Goal: Task Accomplishment & Management: Manage account settings

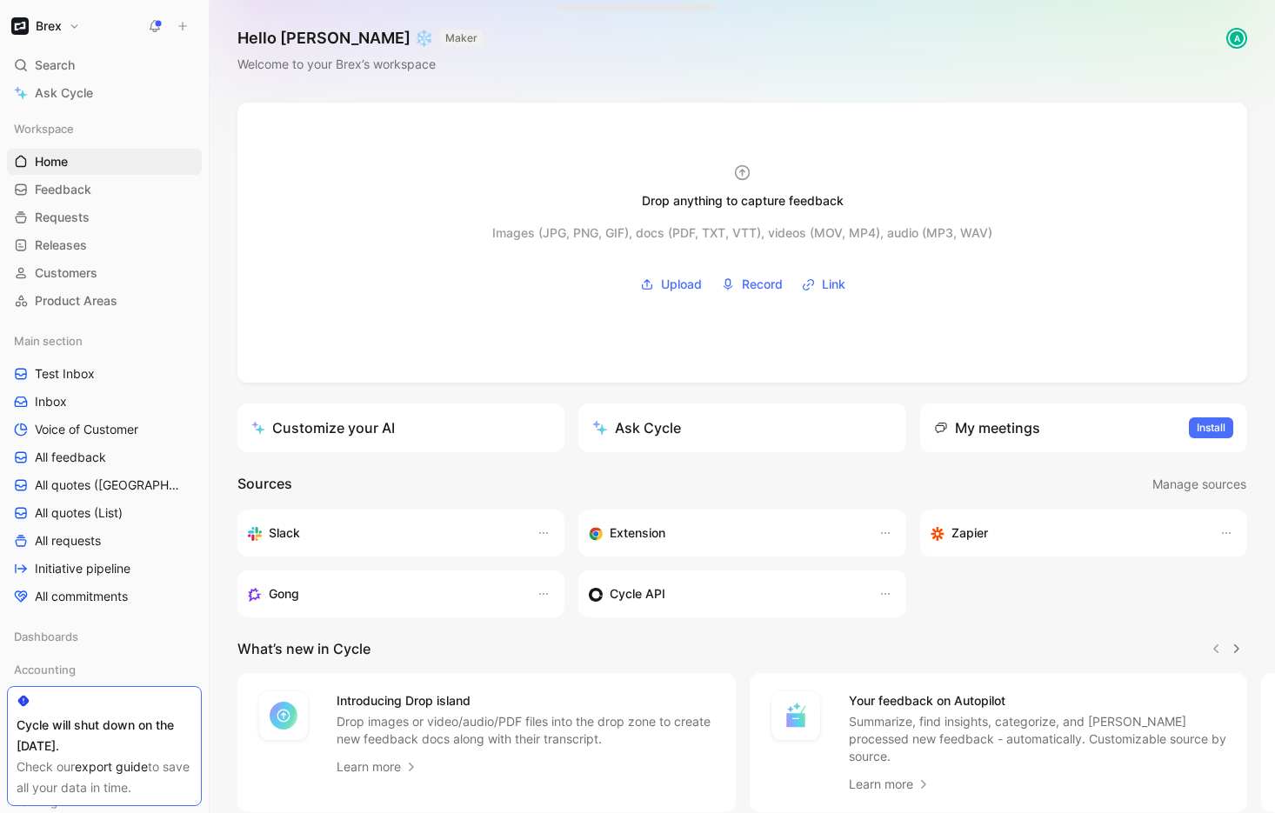
click at [51, 27] on h1 "Brex" at bounding box center [49, 26] width 26 height 16
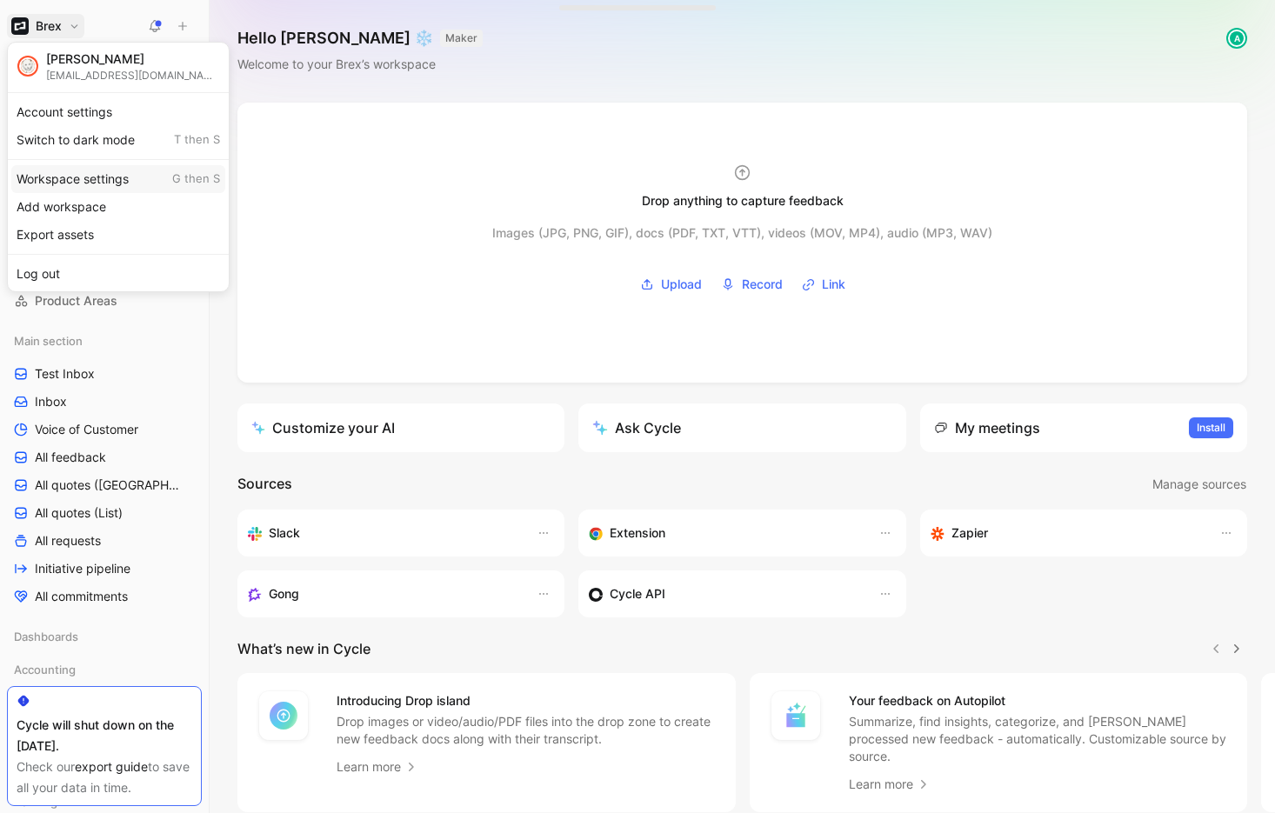
click at [66, 168] on div "Workspace settings G then S" at bounding box center [118, 179] width 214 height 28
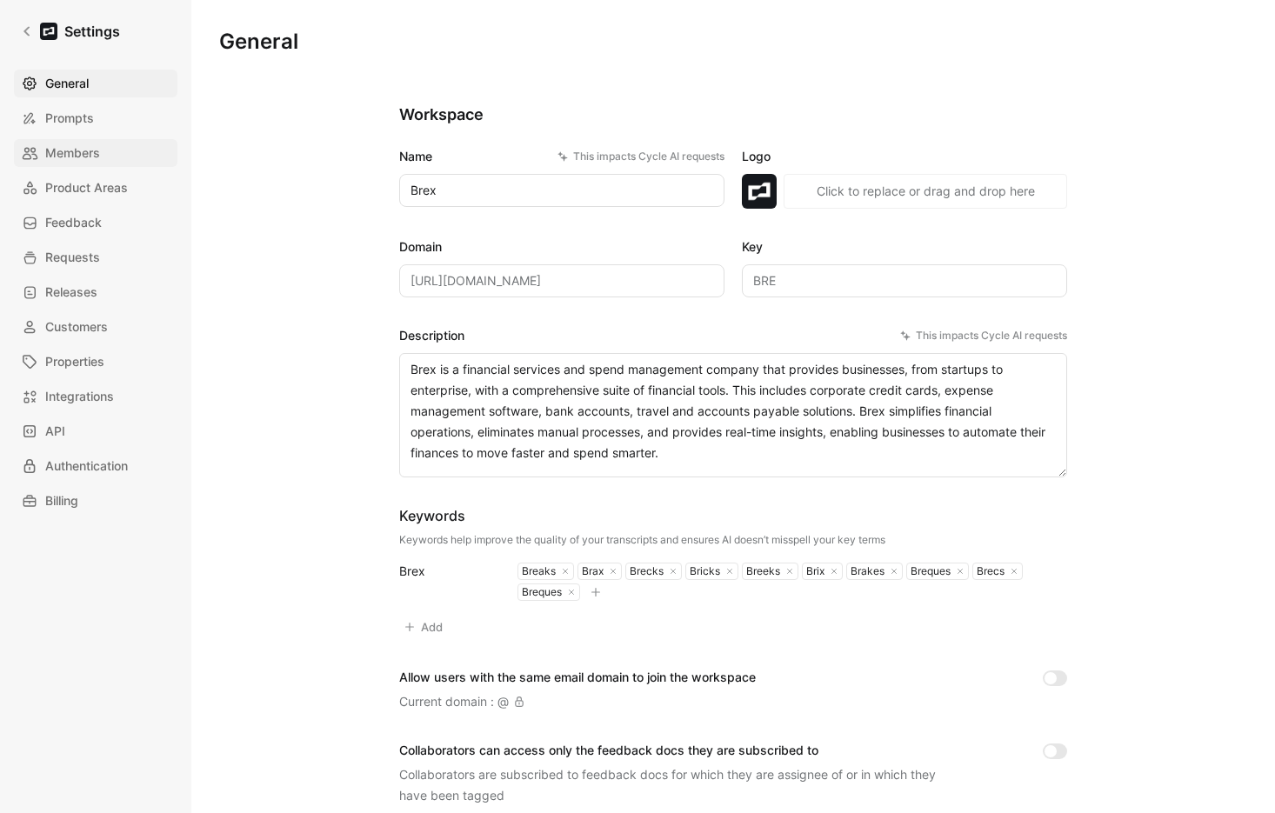
click at [82, 160] on span "Members" at bounding box center [72, 153] width 55 height 21
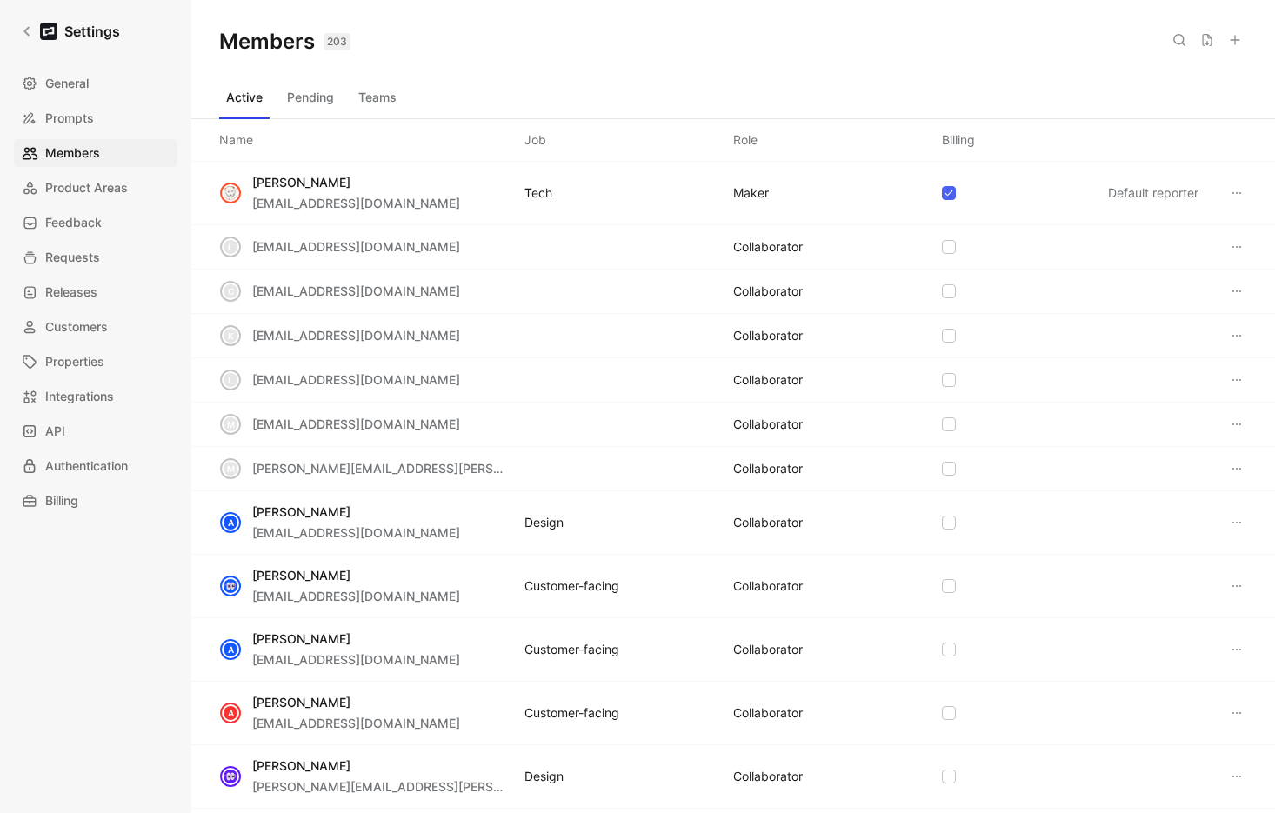
click at [757, 143] on div "Role" at bounding box center [745, 140] width 24 height 21
click at [750, 143] on div "Role" at bounding box center [745, 140] width 24 height 21
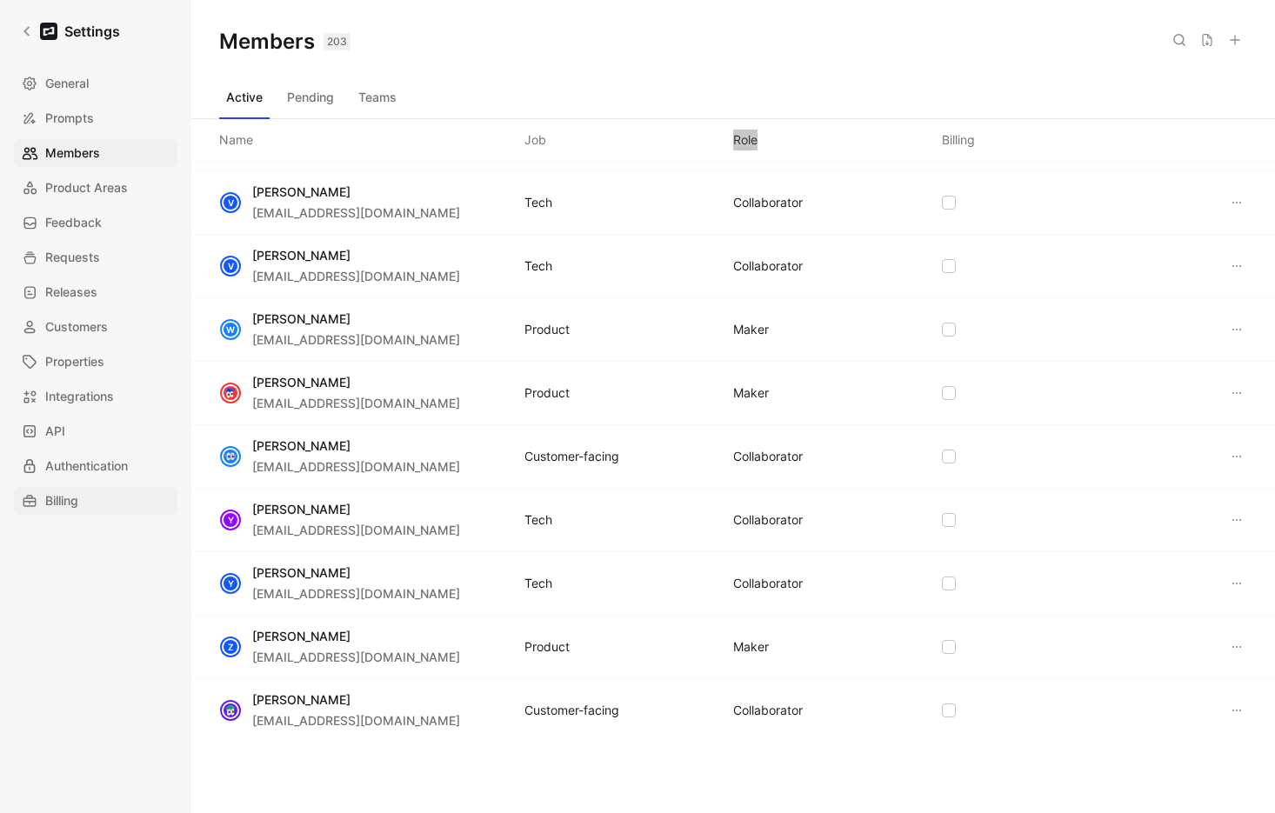
scroll to position [9406, 0]
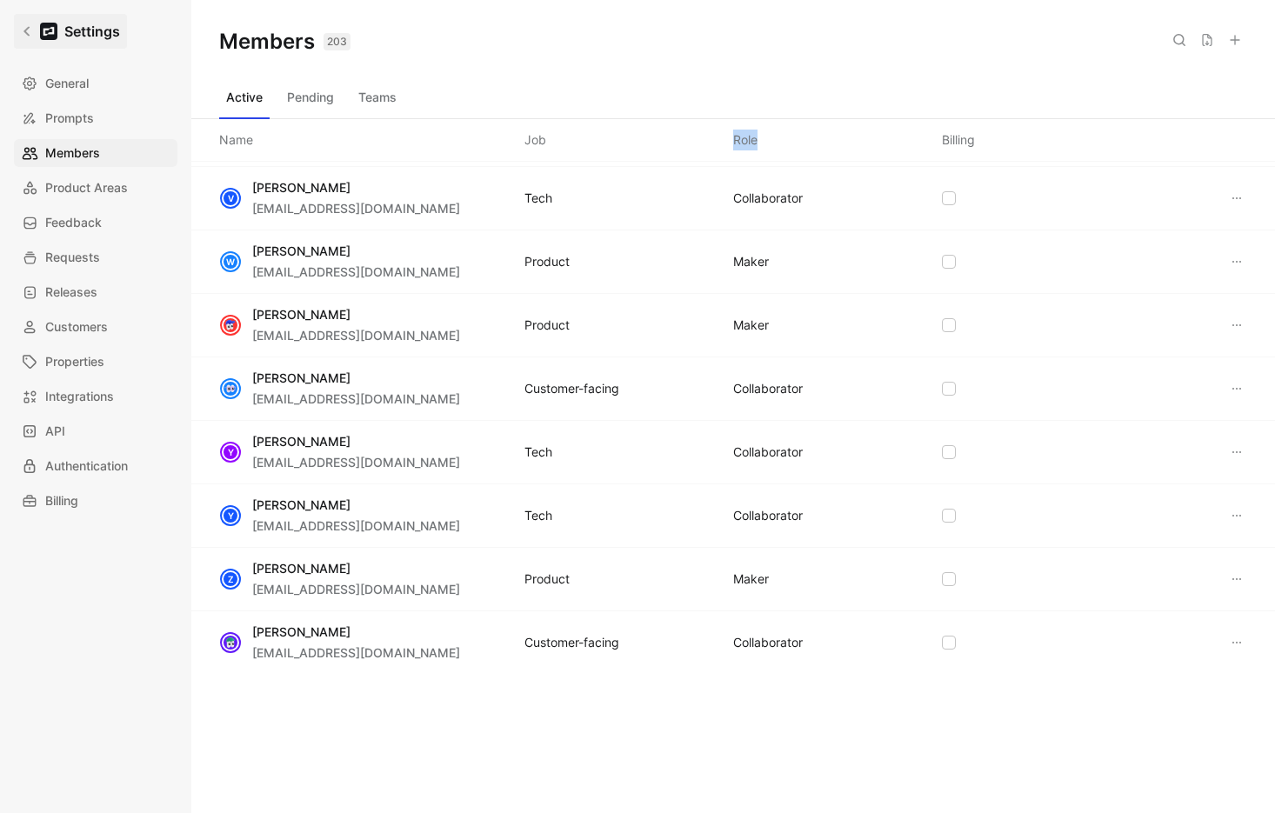
click at [97, 27] on h1 "Settings" at bounding box center [92, 31] width 56 height 21
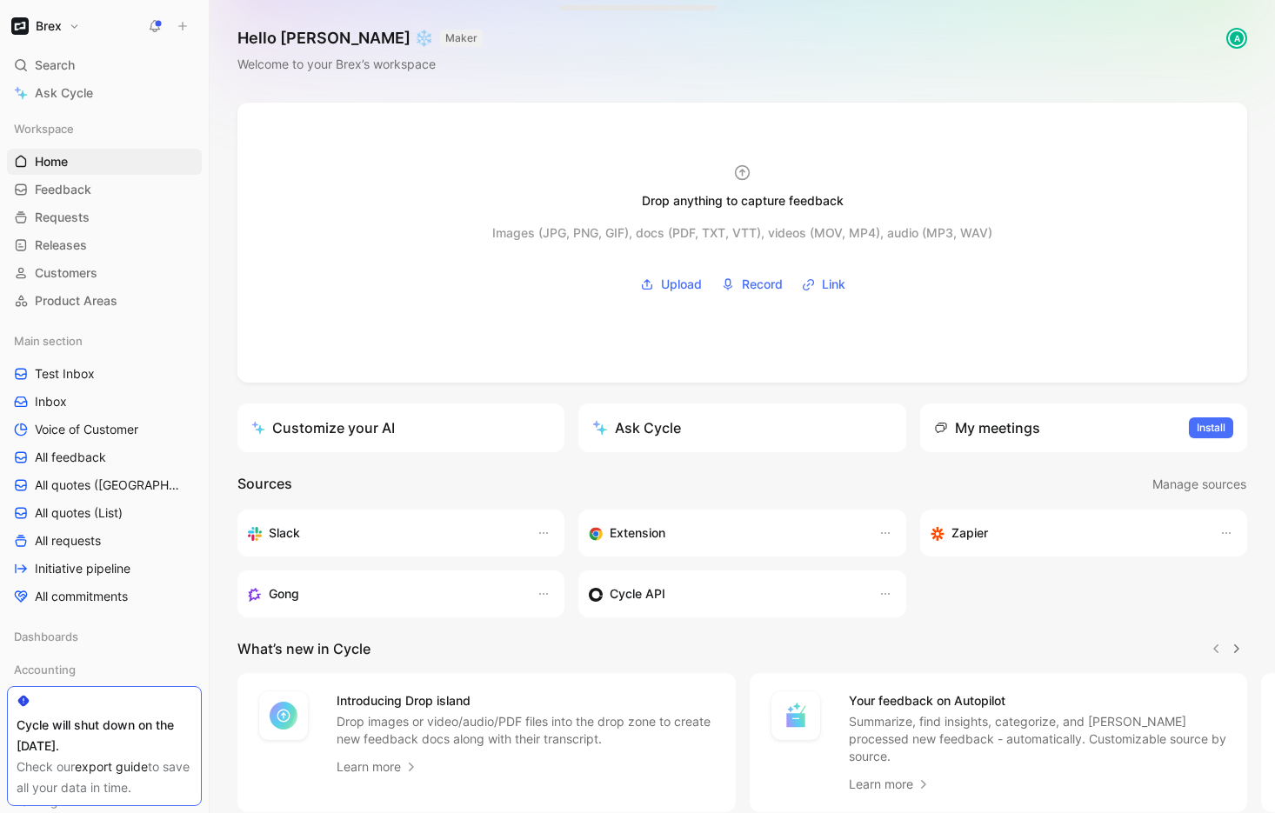
click at [38, 28] on h1 "Brex" at bounding box center [49, 26] width 26 height 16
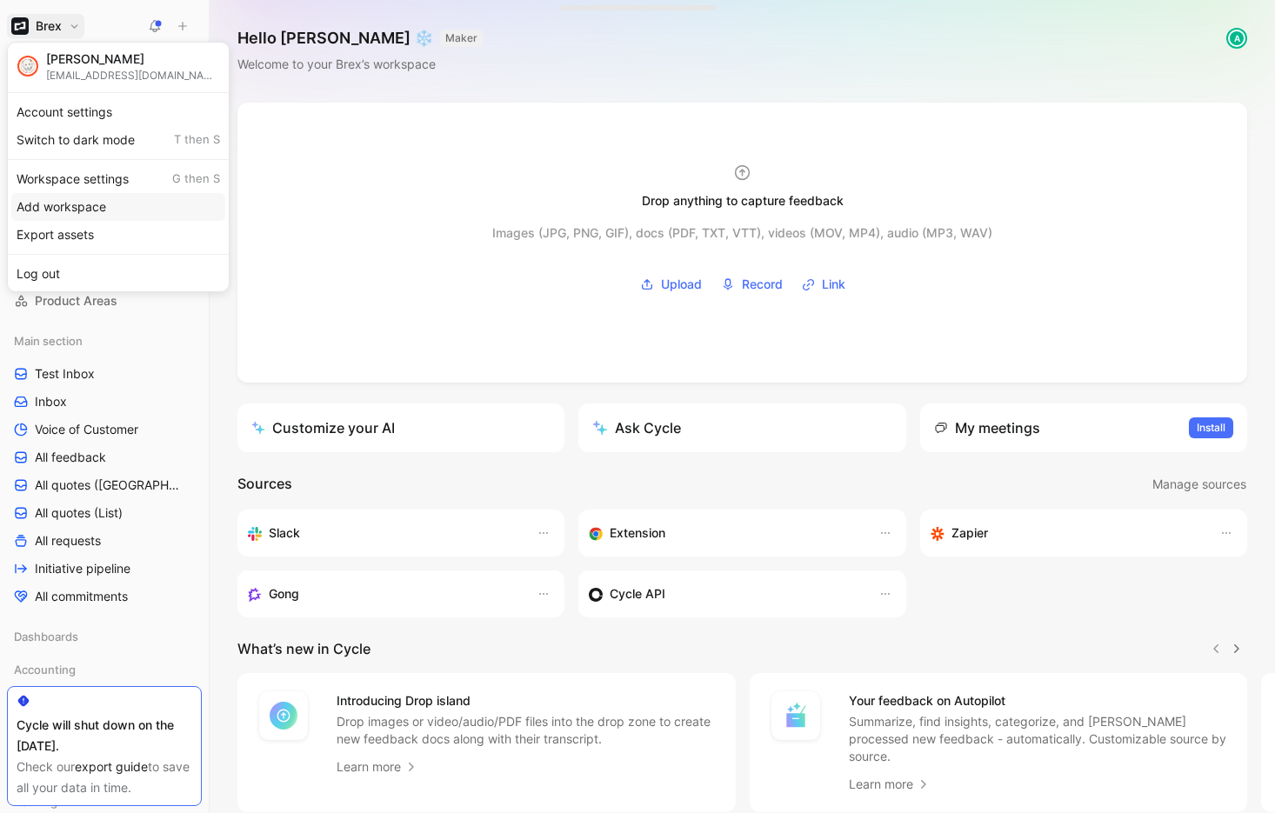
click at [81, 189] on div "Workspace settings G then S" at bounding box center [118, 179] width 214 height 28
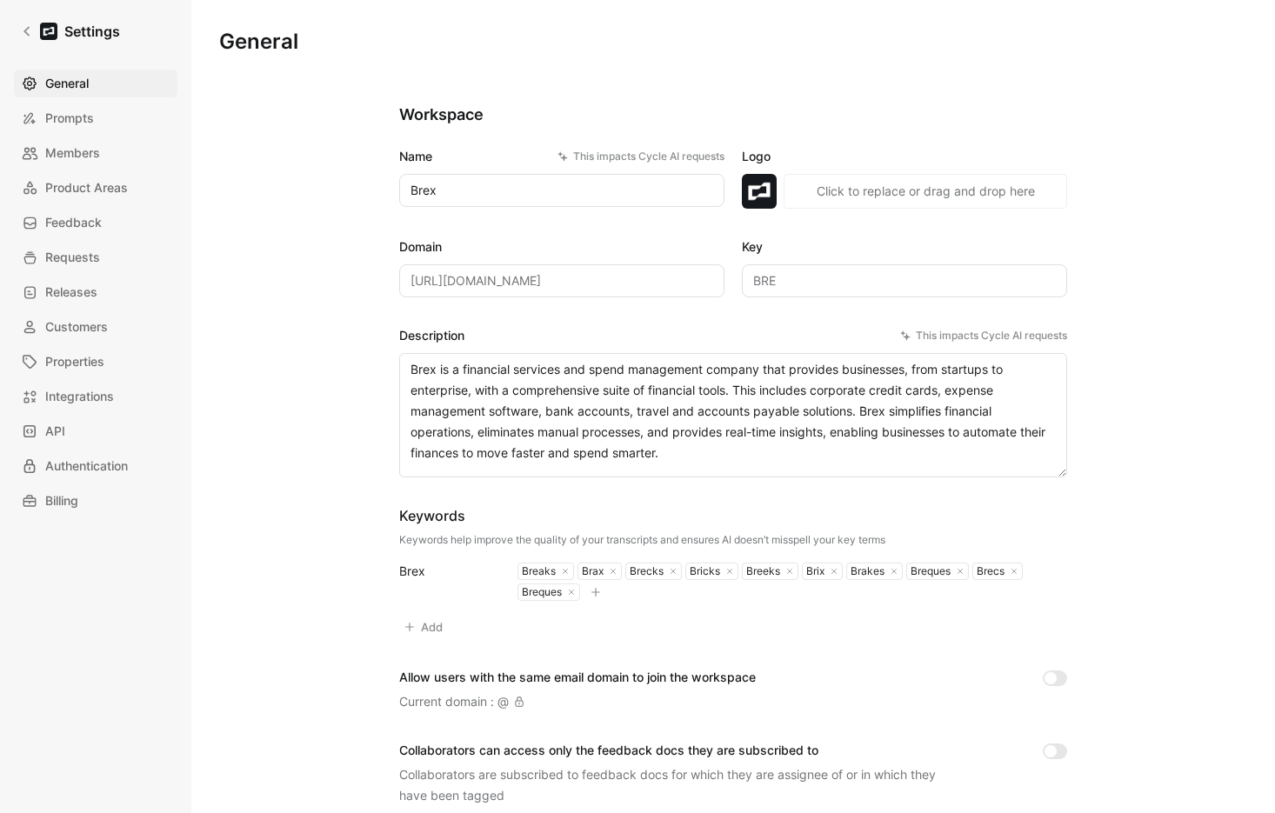
click at [77, 160] on span "Members" at bounding box center [72, 153] width 55 height 21
